Goal: Information Seeking & Learning: Learn about a topic

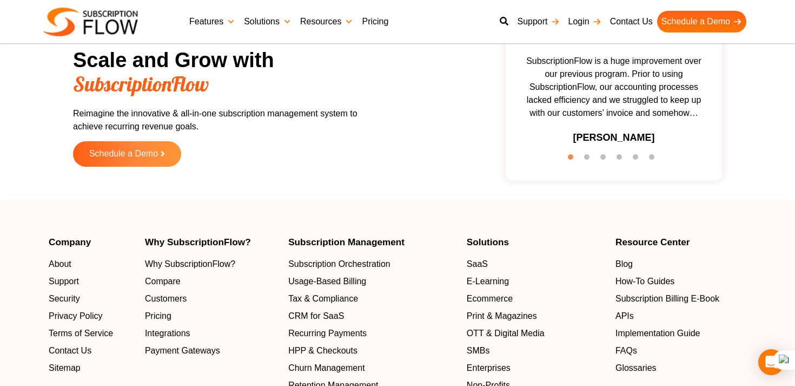
scroll to position [3374, 0]
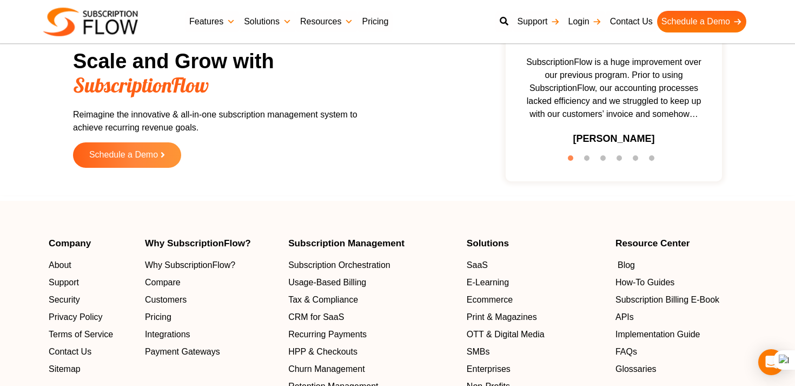
click at [626, 263] on span "Blog" at bounding box center [626, 265] width 17 height 13
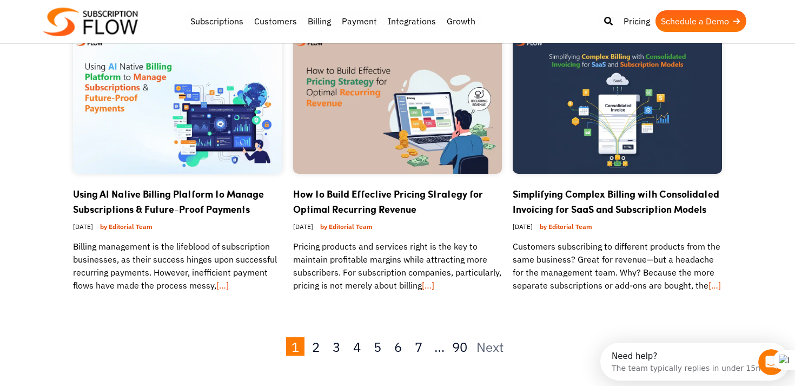
scroll to position [1977, 0]
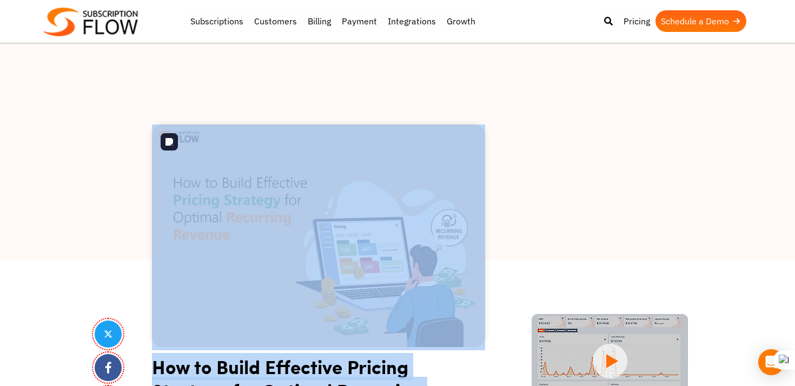
drag, startPoint x: 235, startPoint y: 188, endPoint x: 162, endPoint y: 313, distance: 144.0
copy section "How to Build Effective Pricing Strategy for Optimal Recurring Revenue Sep 26th,…"
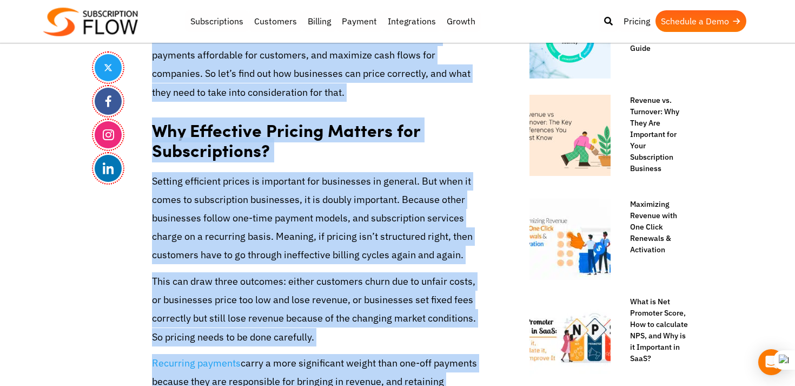
copy section "How to Build Effective Pricing Strategy for Optimal Recurring Revenue Sep 26th,…"
click at [406, 263] on p "Setting efficient prices is important for businesses in general. But when it co…" at bounding box center [318, 218] width 333 height 93
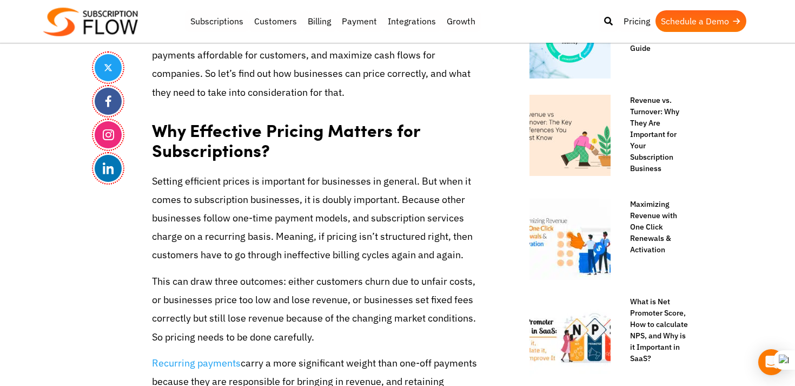
scroll to position [1003, 0]
